Goal: Task Accomplishment & Management: Manage account settings

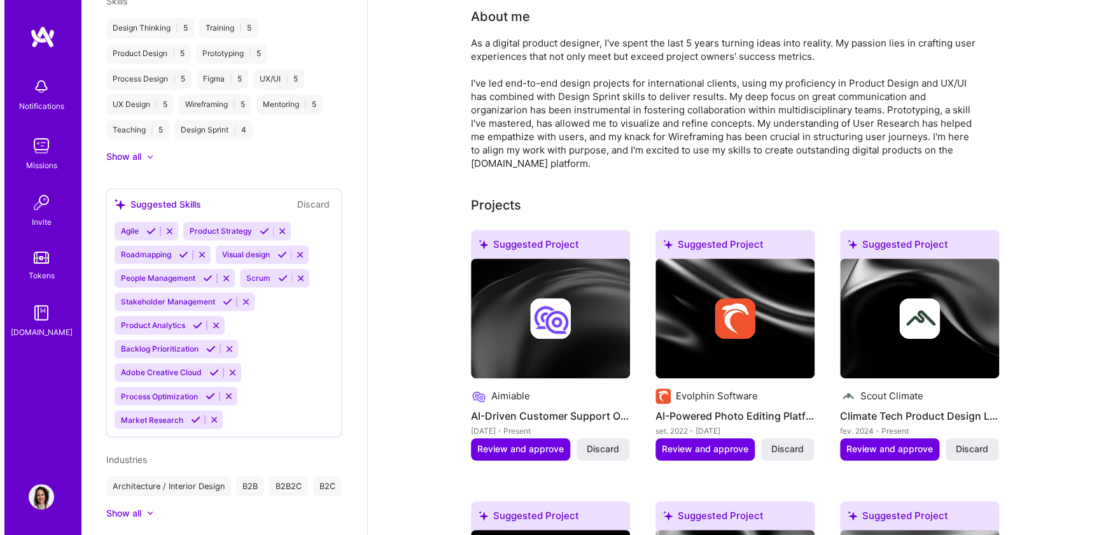
scroll to position [115, 0]
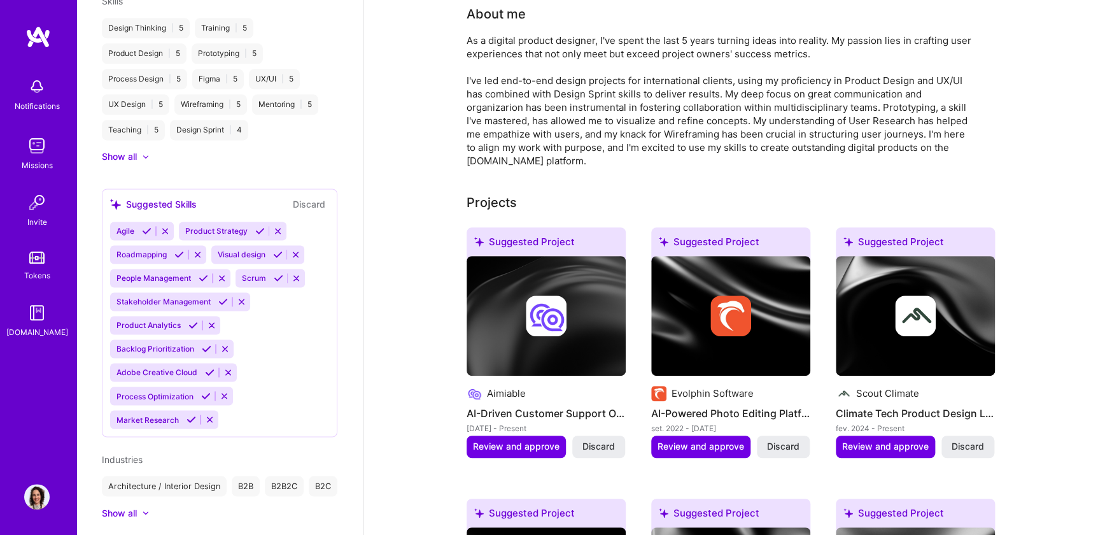
click at [528, 330] on img at bounding box center [546, 315] width 41 height 41
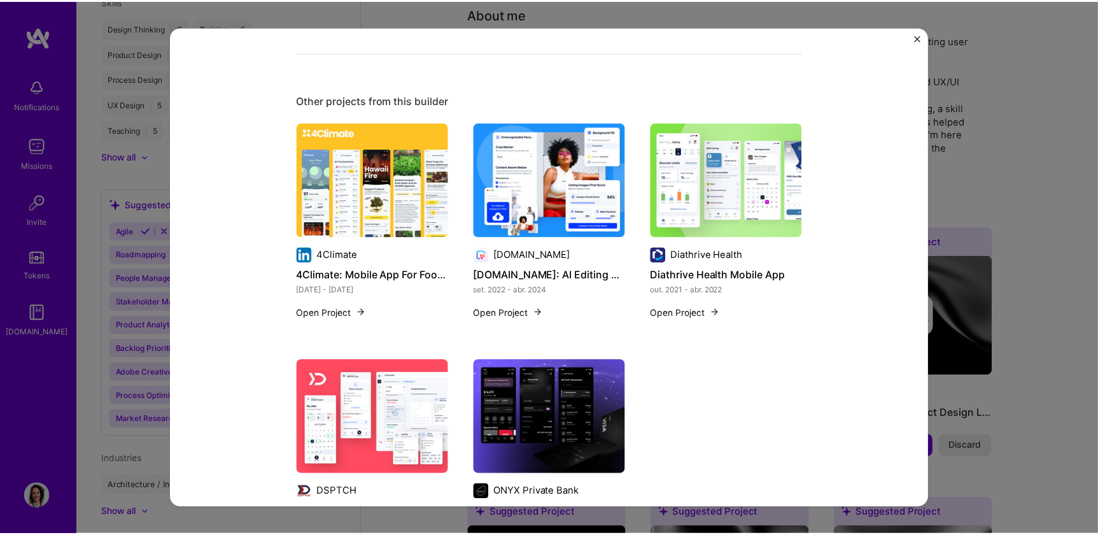
scroll to position [591, 0]
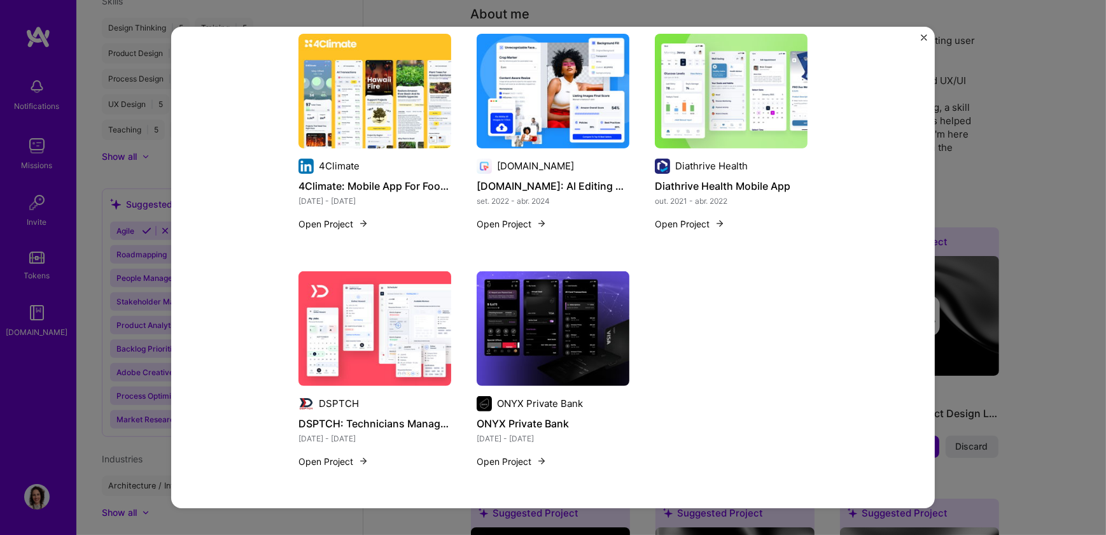
click at [985, 410] on div "AI-Driven Customer Support OS Design Aimiable Customer Success Role Founding Pr…" at bounding box center [553, 267] width 1106 height 535
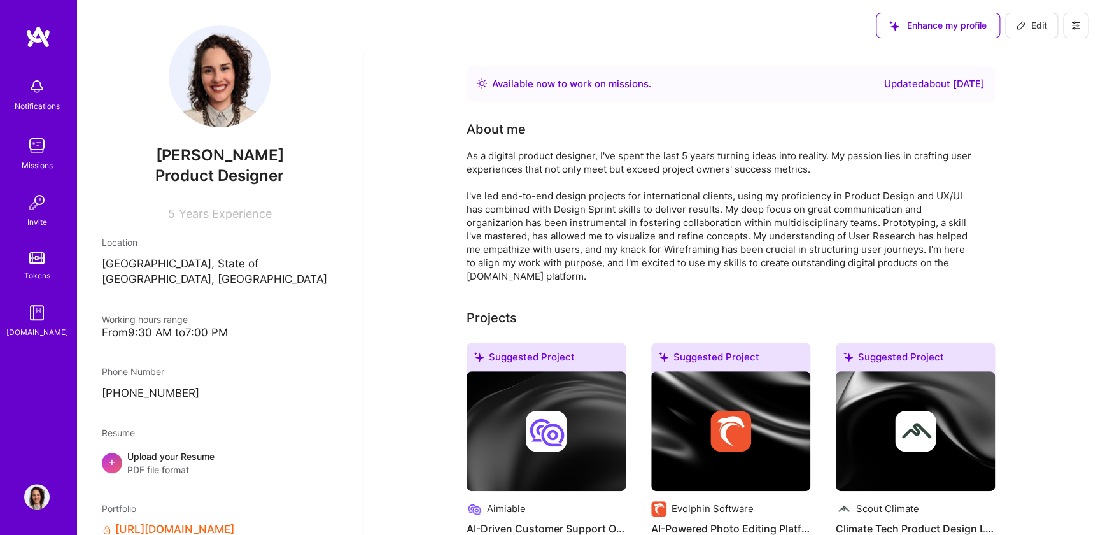
click at [33, 32] on img at bounding box center [37, 36] width 25 height 23
click at [44, 486] on img at bounding box center [36, 496] width 25 height 25
click at [39, 492] on img at bounding box center [36, 496] width 25 height 25
click at [48, 35] on img at bounding box center [37, 36] width 25 height 23
click at [34, 212] on img at bounding box center [36, 202] width 25 height 25
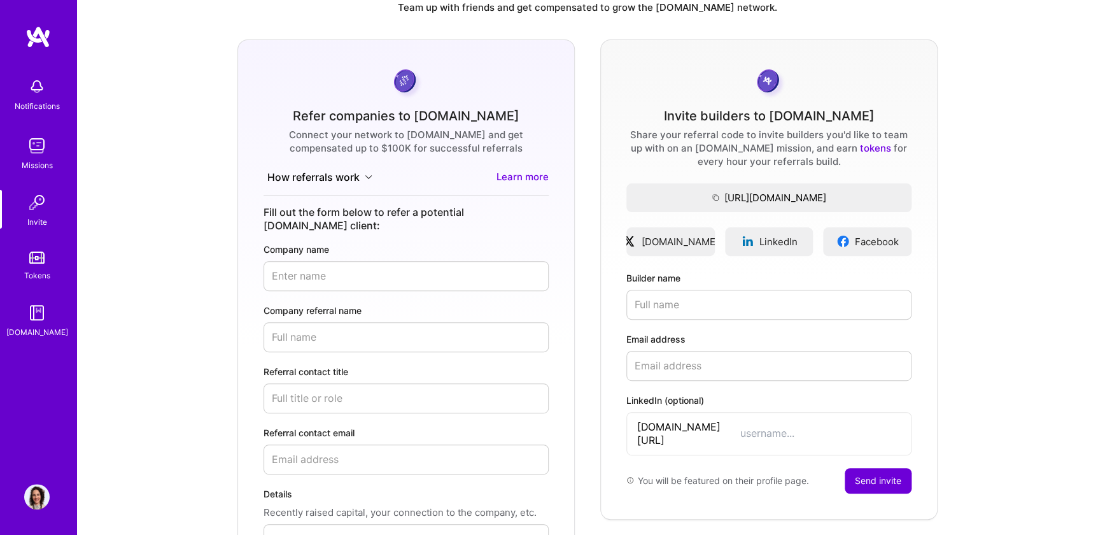
scroll to position [57, 0]
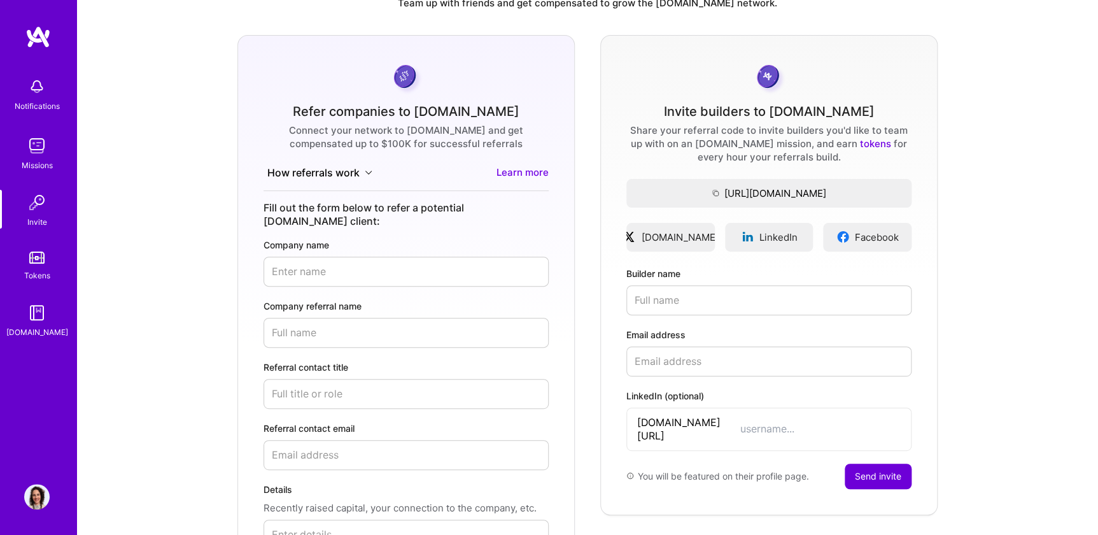
click at [668, 302] on input "Builder name" at bounding box center [768, 300] width 285 height 30
type input "Diogo Zurdo"
type input "l"
type input "diogo@"
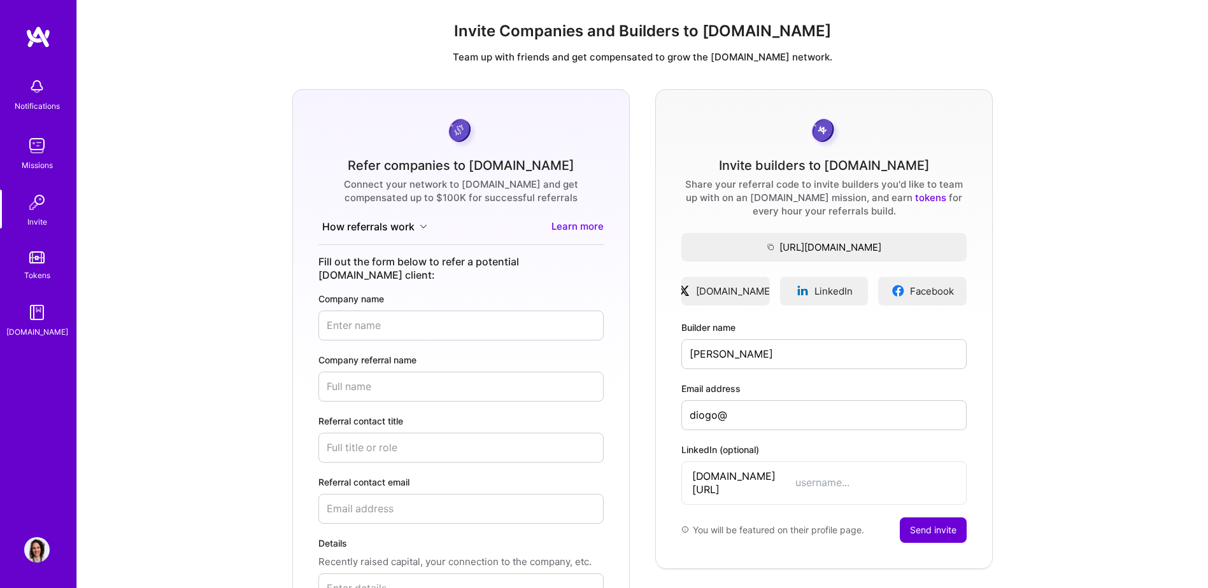
scroll to position [0, 0]
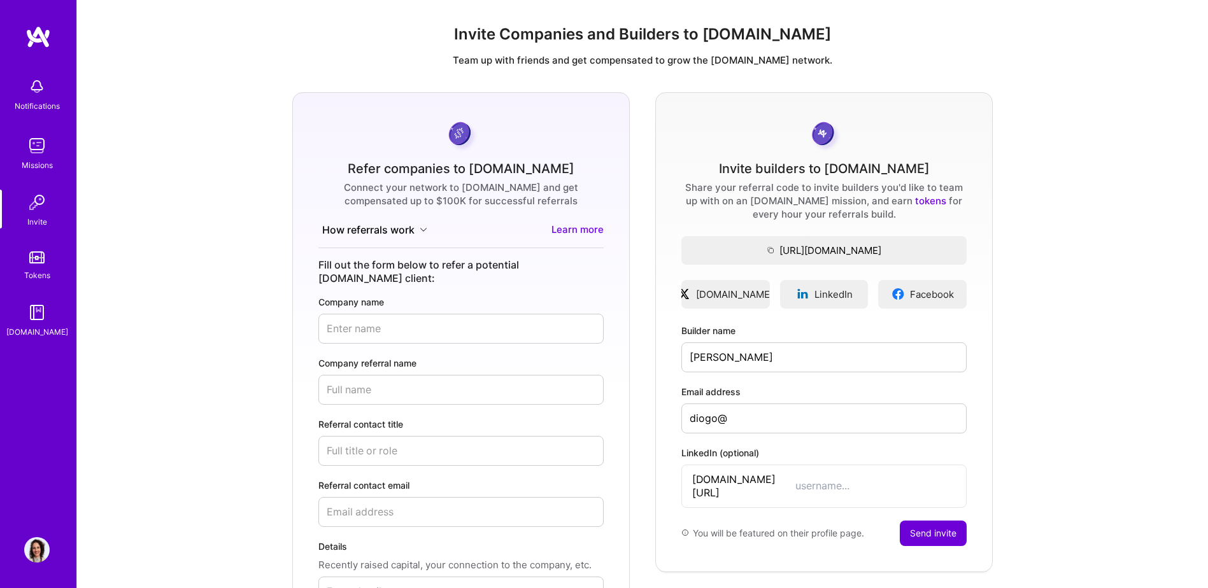
click at [43, 534] on img at bounding box center [36, 549] width 25 height 25
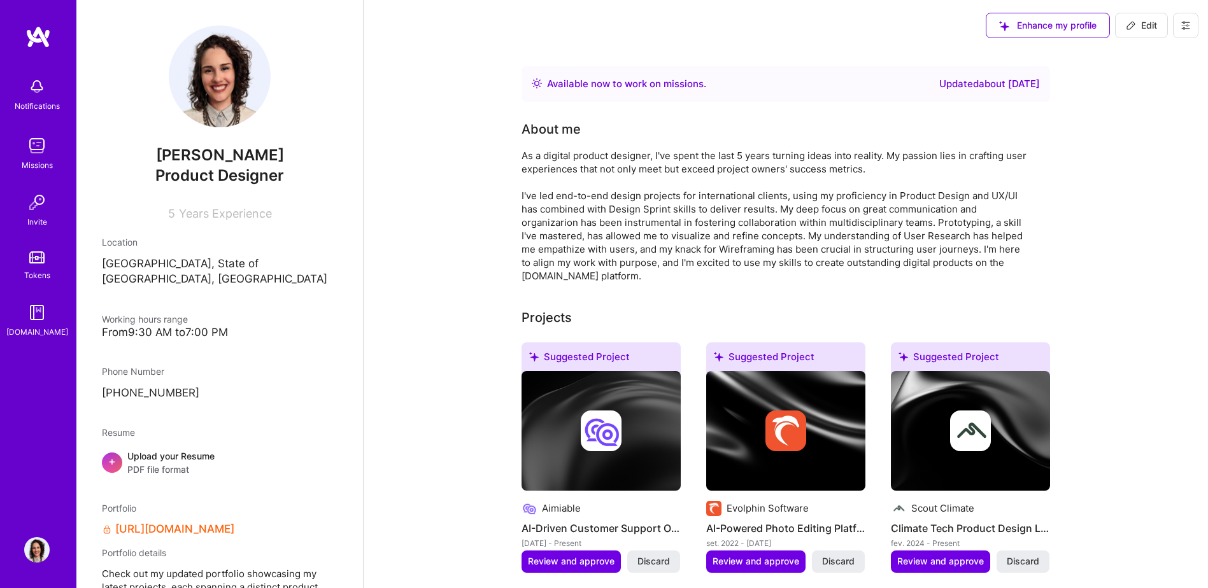
click at [35, 534] on img at bounding box center [36, 549] width 25 height 25
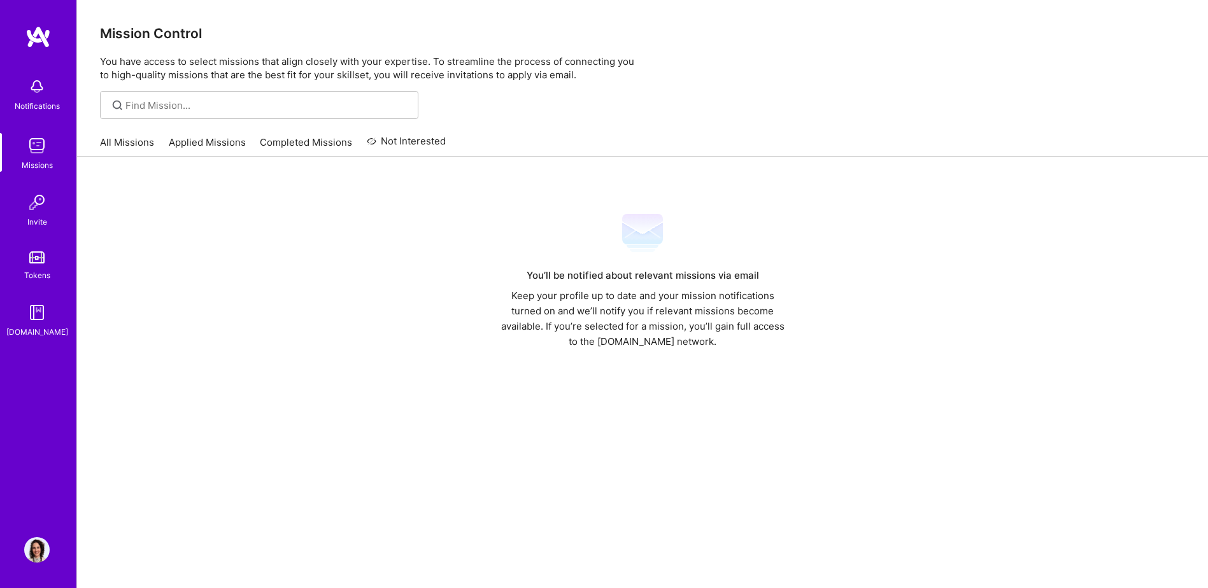
click at [43, 30] on img at bounding box center [37, 36] width 25 height 23
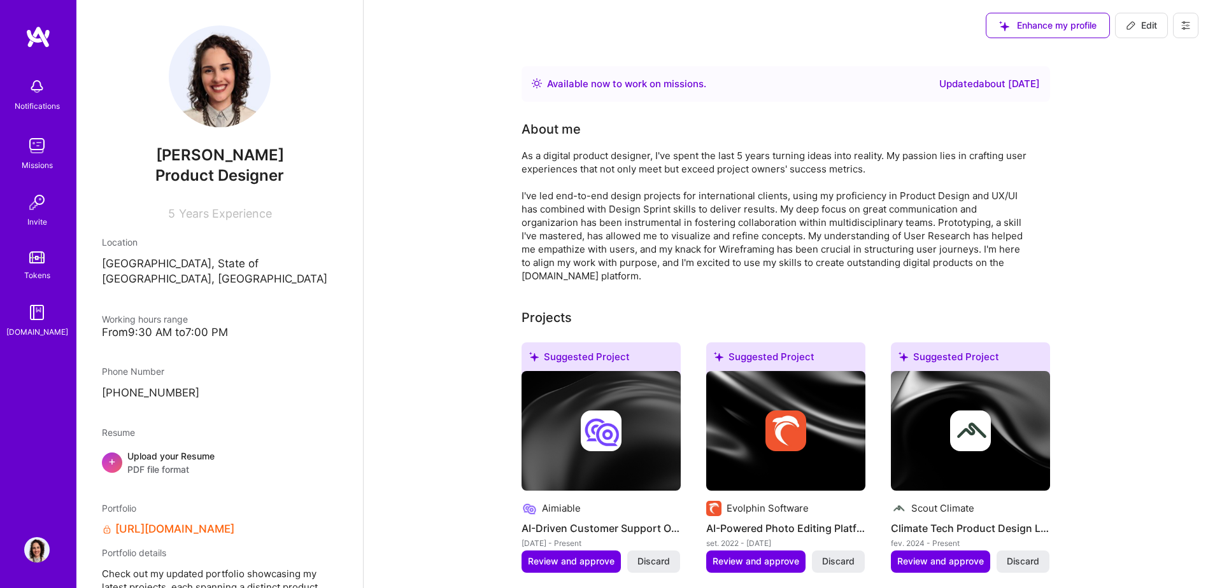
click at [1189, 28] on icon at bounding box center [1185, 25] width 10 height 10
click at [1127, 117] on button "Log Out" at bounding box center [1150, 119] width 95 height 32
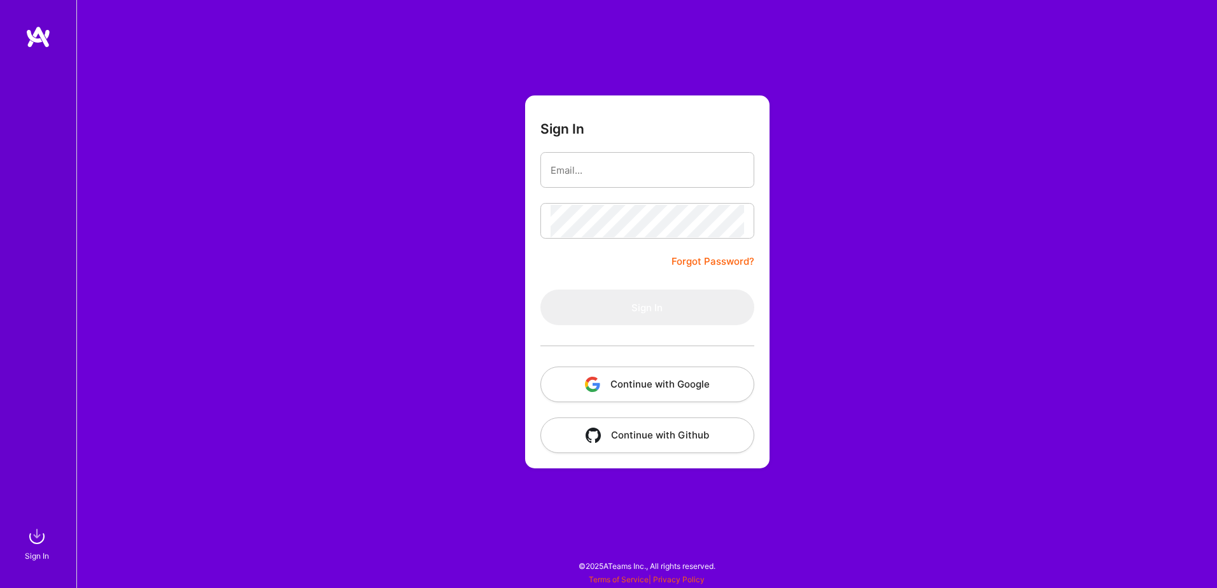
click at [342, 148] on div "Sign In Forgot Password? Sign In Continue with Google Continue with Github" at bounding box center [646, 294] width 1141 height 588
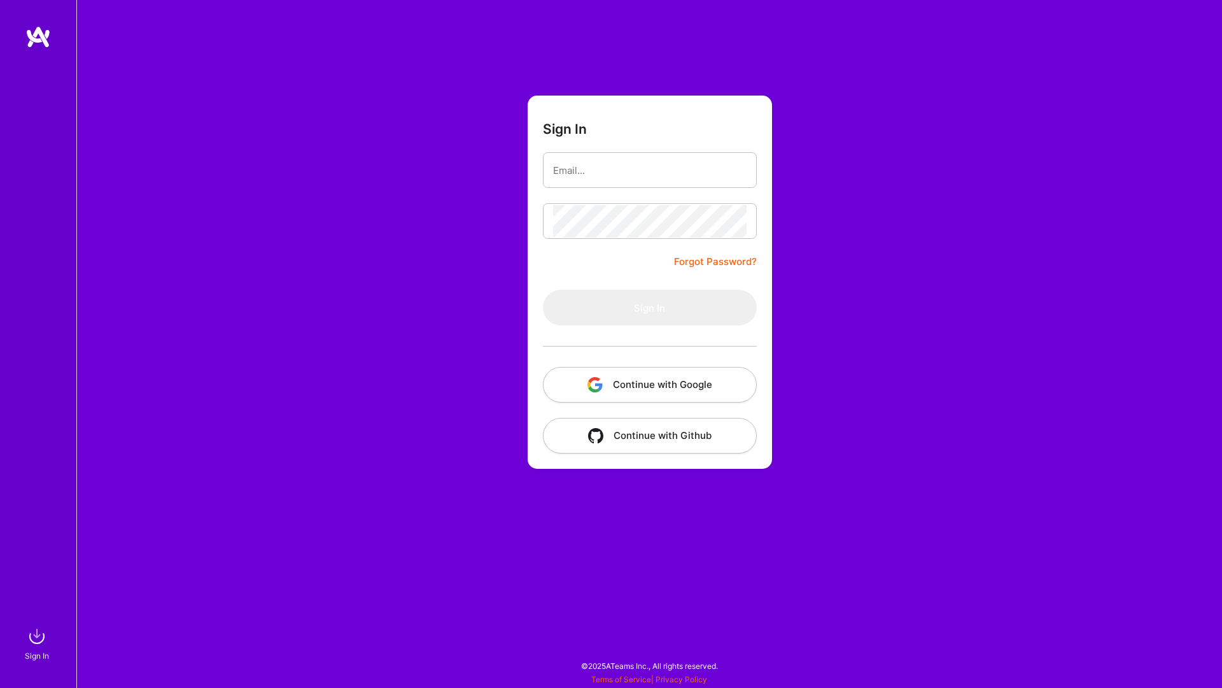
click at [909, 325] on div "Sign In Forgot Password? Sign In Continue with Google Continue with Github" at bounding box center [649, 344] width 1146 height 688
click at [954, 323] on div "Sign In Forgot Password? Sign In Continue with Google Continue with Github" at bounding box center [649, 344] width 1146 height 688
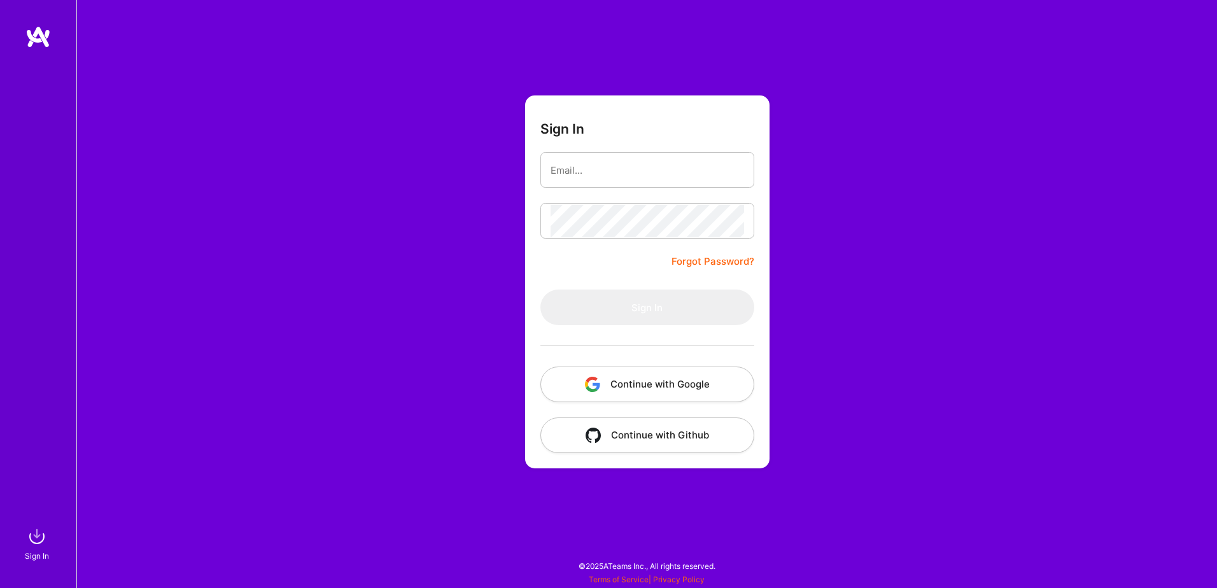
drag, startPoint x: 114, startPoint y: 0, endPoint x: 101, endPoint y: 53, distance: 55.0
click at [101, 53] on div "Sign In Forgot Password? Sign In Continue with Google Continue with Github" at bounding box center [646, 294] width 1141 height 588
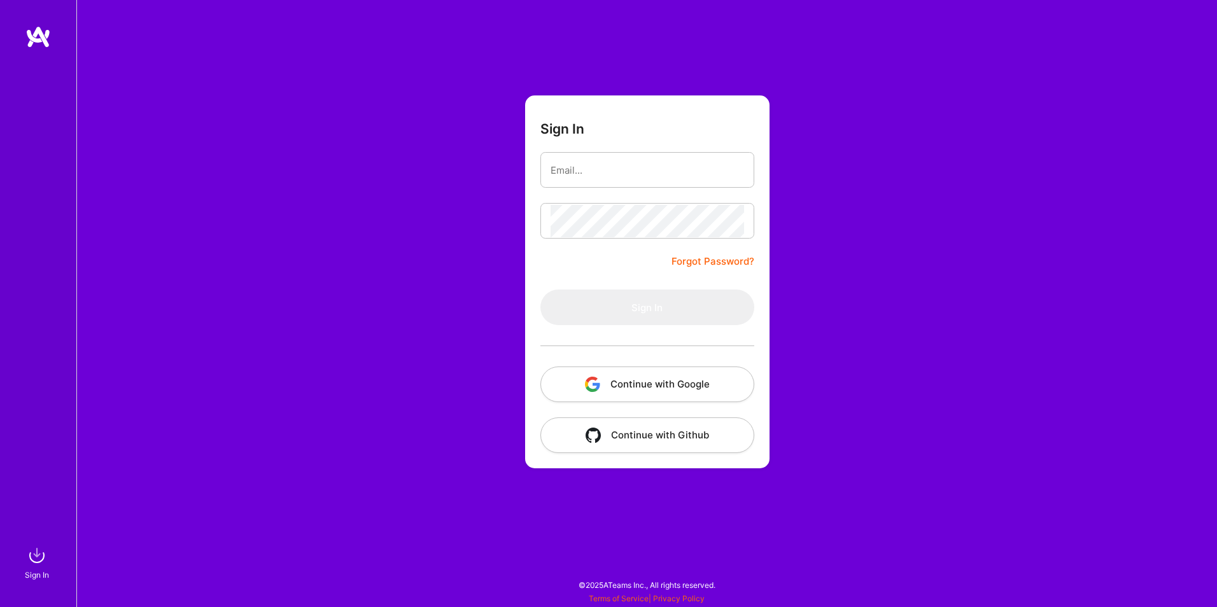
click at [849, 278] on div "Sign In Forgot Password? Sign In Continue with Google Continue with Github" at bounding box center [646, 303] width 1141 height 607
click at [295, 117] on div "Sign In Forgot Password? Sign In Continue with Google Continue with Github" at bounding box center [646, 303] width 1141 height 607
click at [688, 386] on button "Continue with Google" at bounding box center [647, 385] width 214 height 36
click at [899, 492] on div "Sign In Forgot Password? Sign In Continue with Google Continue with Github" at bounding box center [646, 303] width 1141 height 607
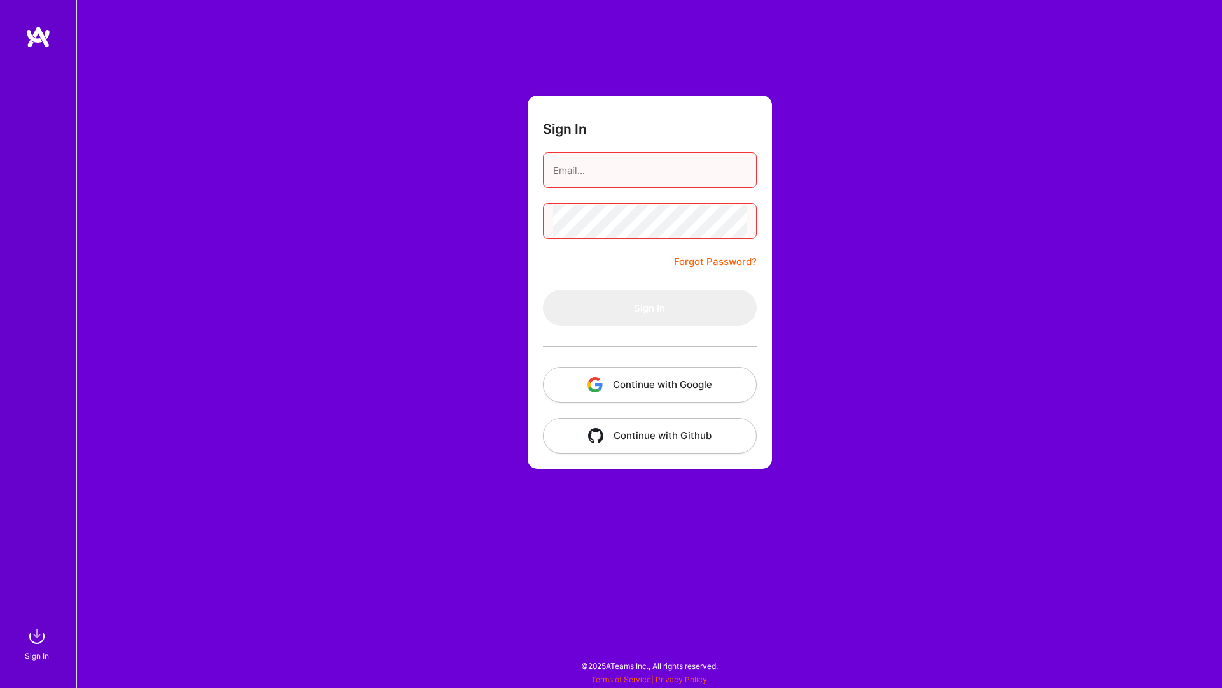
drag, startPoint x: 606, startPoint y: 255, endPoint x: 615, endPoint y: 262, distance: 11.3
click at [606, 254] on form "Sign In Forgot Password? Sign In Continue with Google Continue with Github" at bounding box center [650, 281] width 244 height 373
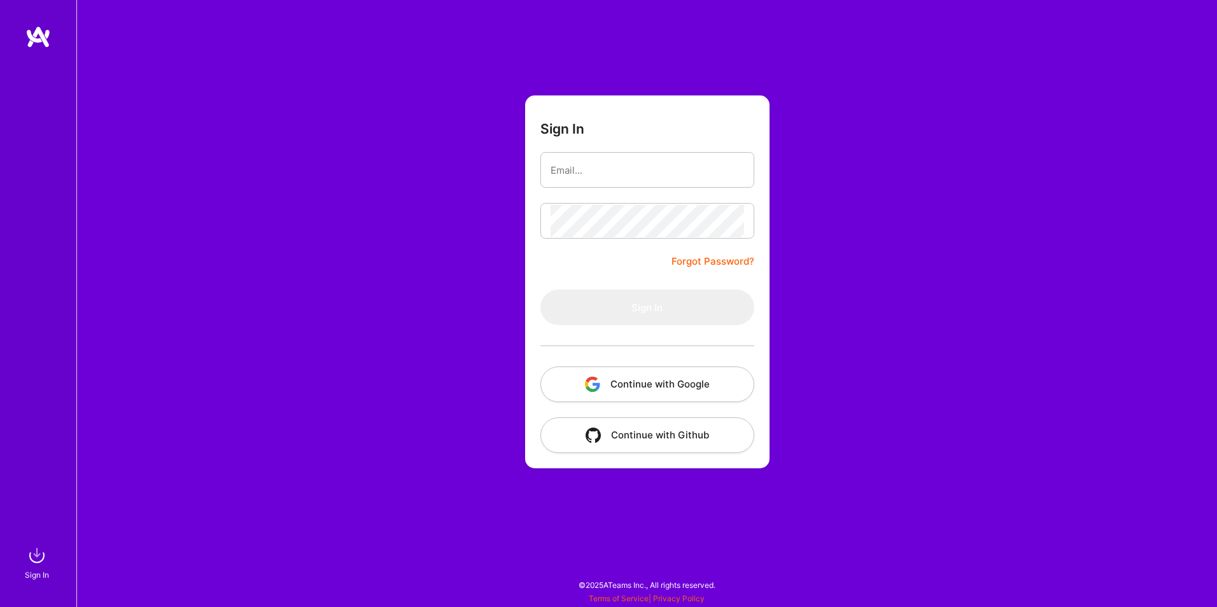
click at [655, 387] on button "Continue with Google" at bounding box center [647, 385] width 214 height 36
click at [719, 263] on link "Forgot Password?" at bounding box center [713, 261] width 83 height 15
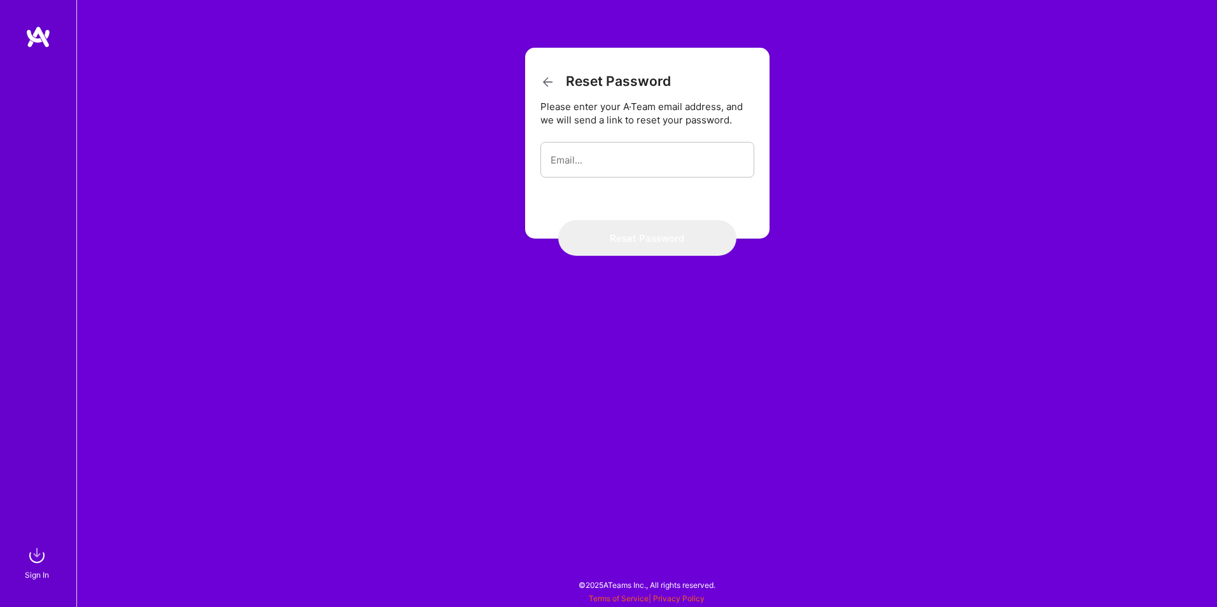
click at [545, 78] on icon at bounding box center [547, 81] width 15 height 15
